Goal: Find specific page/section

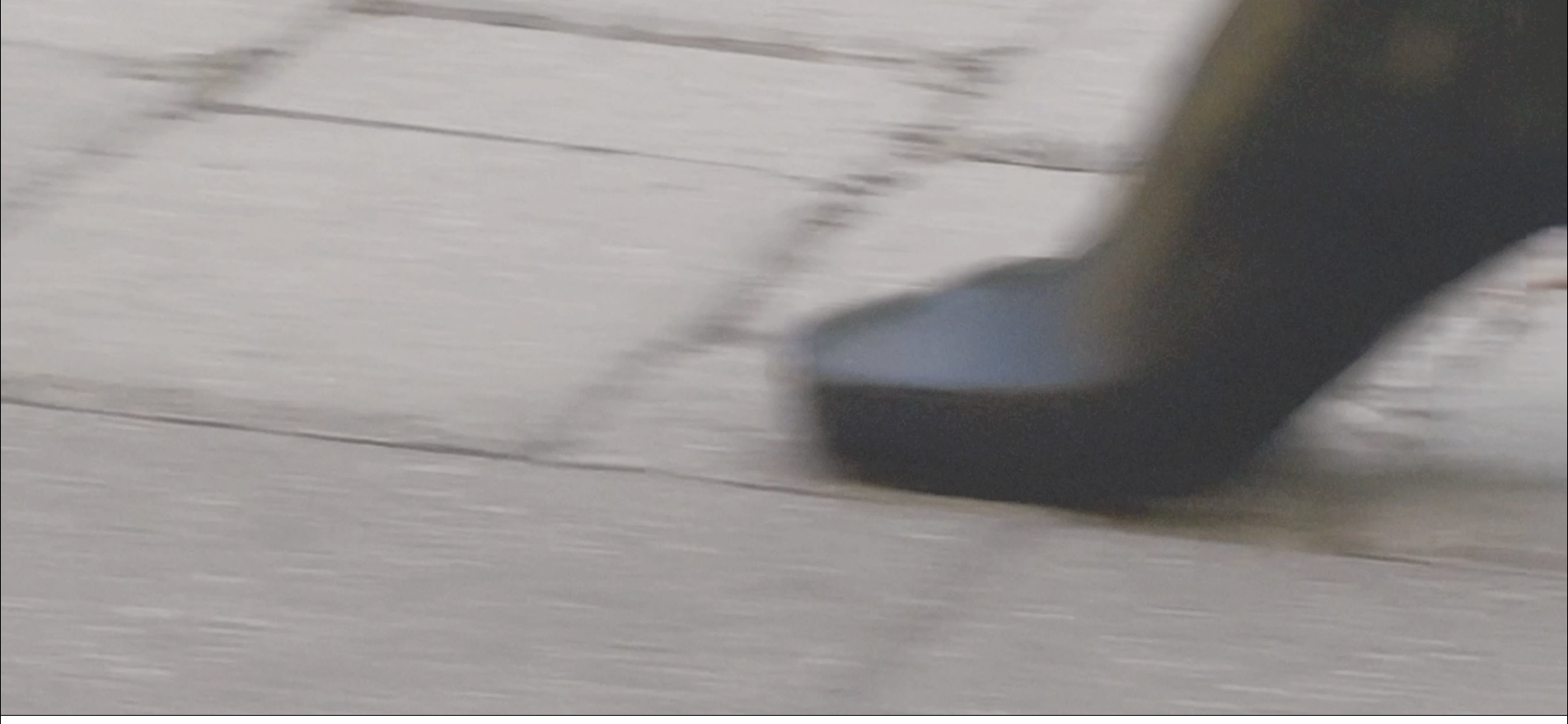
scroll to position [321, 0]
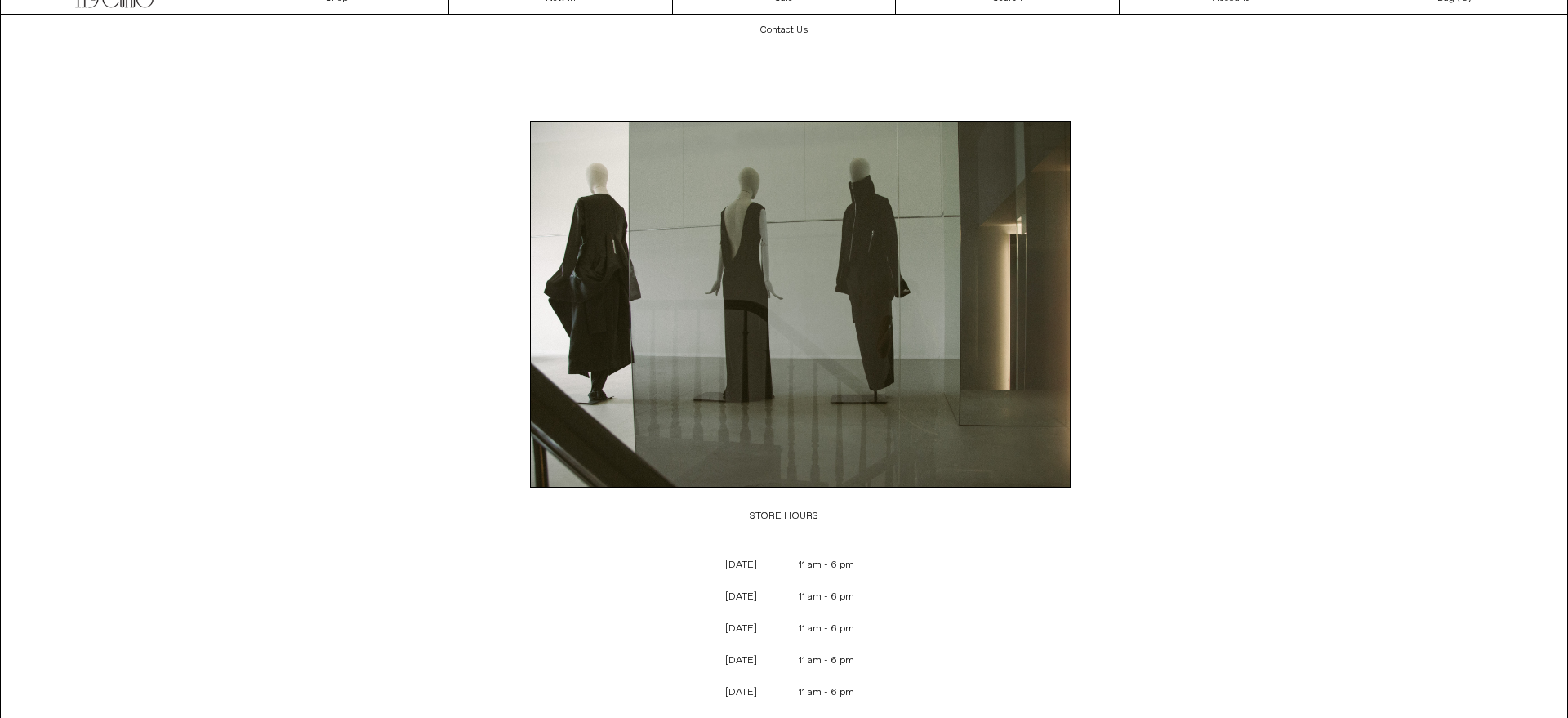
click at [279, 673] on div "Close dialog JOIN OUR MAILING LIST Subscribe to receive 10% off your first purc…" at bounding box center [784, 359] width 1568 height 718
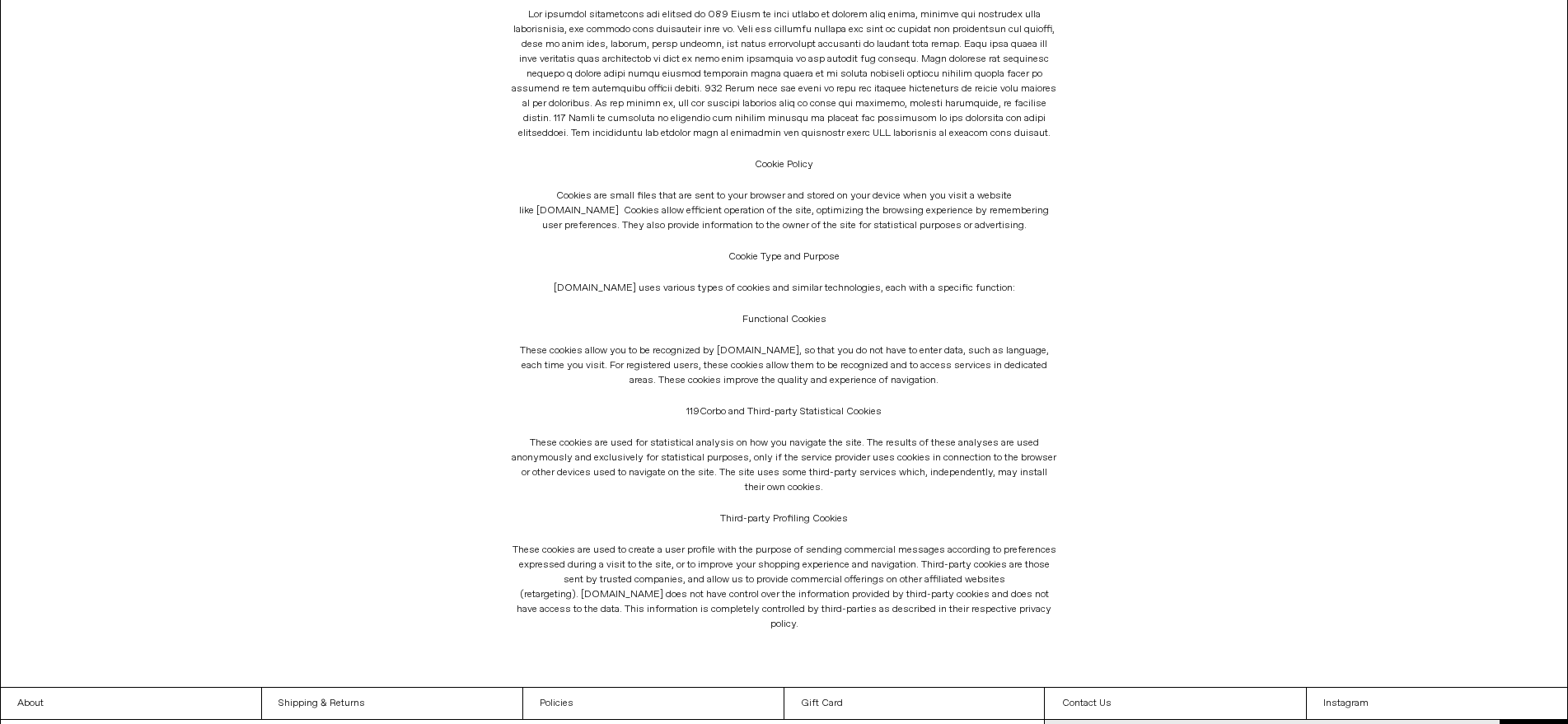
scroll to position [219, 0]
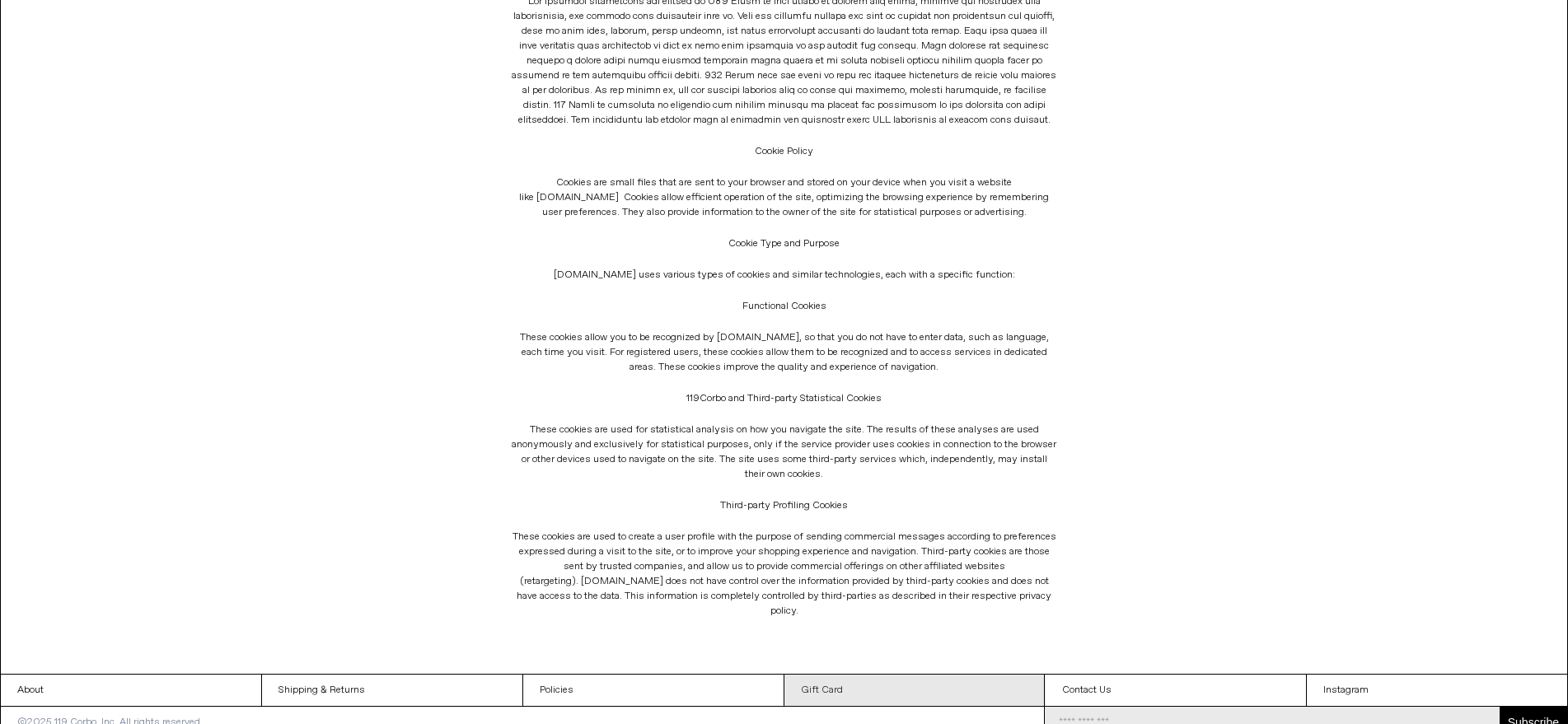
click at [1032, 675] on link "Gift Card" at bounding box center [915, 691] width 261 height 32
